Goal: Information Seeking & Learning: Learn about a topic

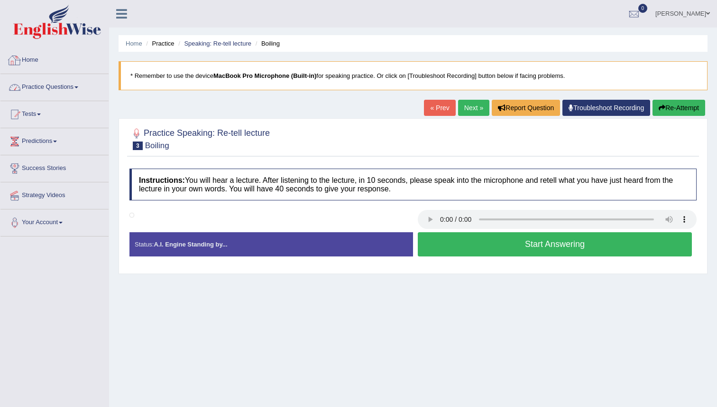
click at [59, 86] on link "Practice Questions" at bounding box center [54, 86] width 108 height 24
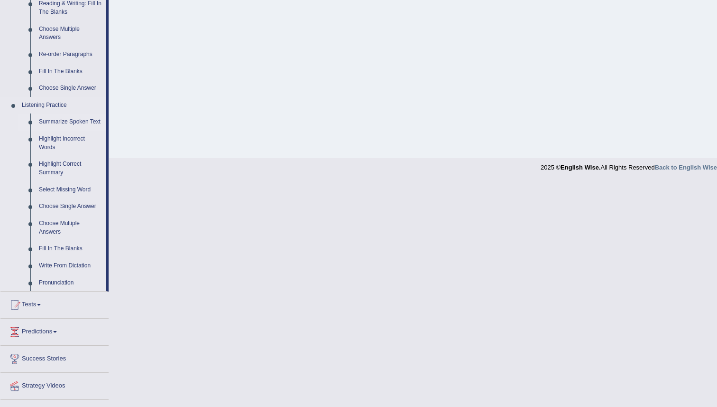
scroll to position [319, 0]
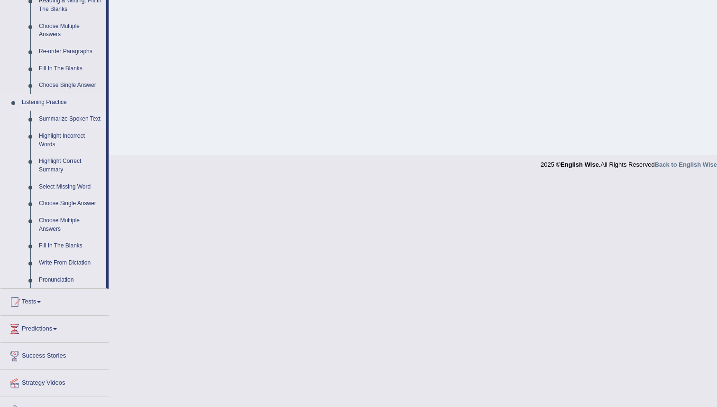
click at [53, 121] on link "Summarize Spoken Text" at bounding box center [71, 119] width 72 height 17
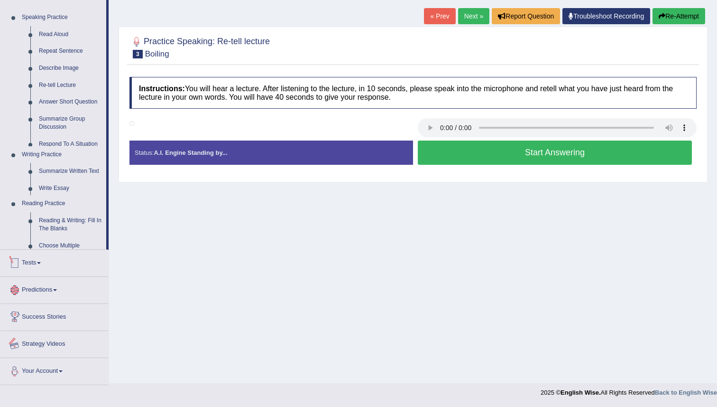
scroll to position [96, 0]
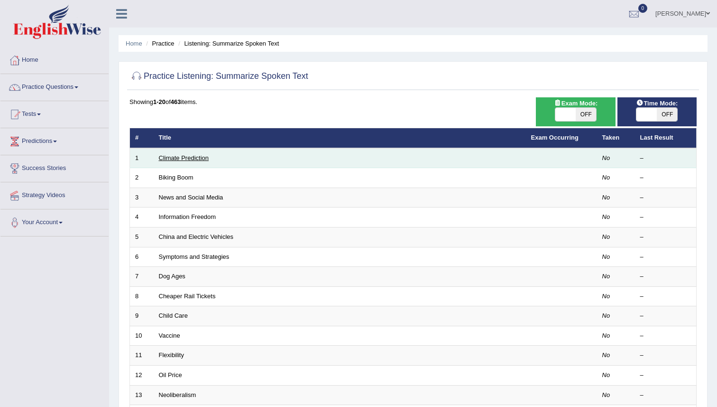
click at [173, 158] on link "Climate Prediction" at bounding box center [184, 157] width 50 height 7
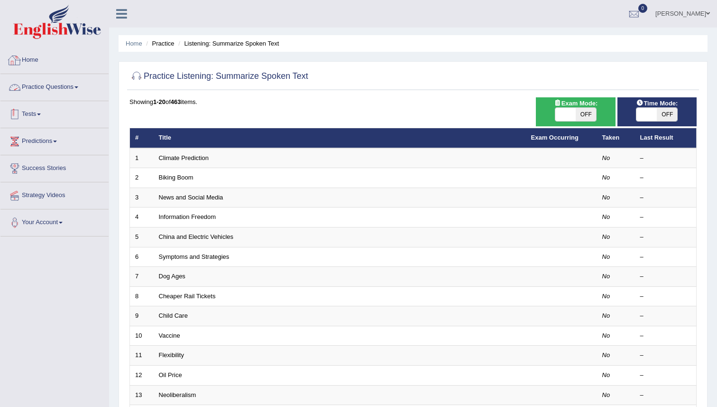
click at [40, 85] on link "Practice Questions" at bounding box center [54, 86] width 108 height 24
